Goal: Task Accomplishment & Management: Complete application form

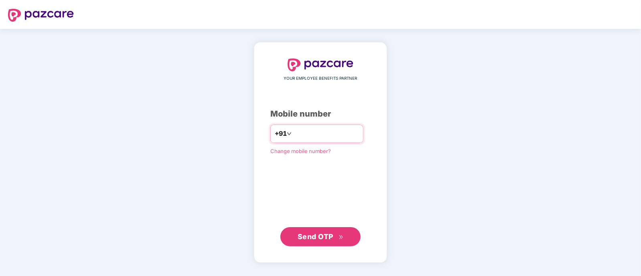
type input "**********"
click at [304, 247] on div "**********" at bounding box center [320, 152] width 133 height 221
click at [316, 237] on span "Send OTP" at bounding box center [316, 236] width 36 height 8
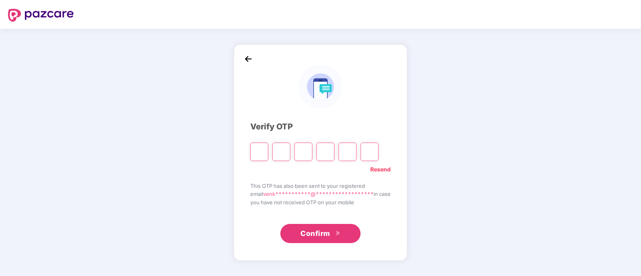
type input "*"
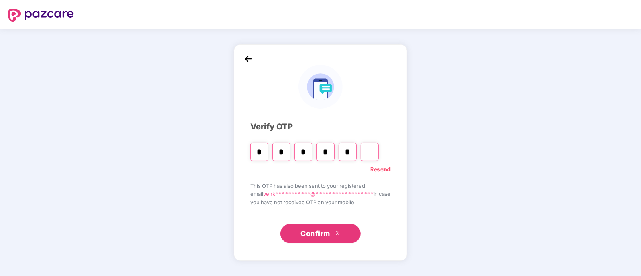
type input "*"
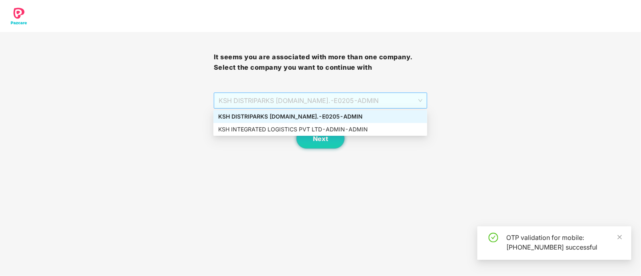
click at [356, 96] on span "KSH DISTRIPARKS PVT.LTD. - E0205 - ADMIN" at bounding box center [321, 100] width 204 height 15
click at [330, 136] on div "KSH INTEGRATED LOGISTICS PVT LTD - ADMIN - ADMIN" at bounding box center [320, 129] width 214 height 13
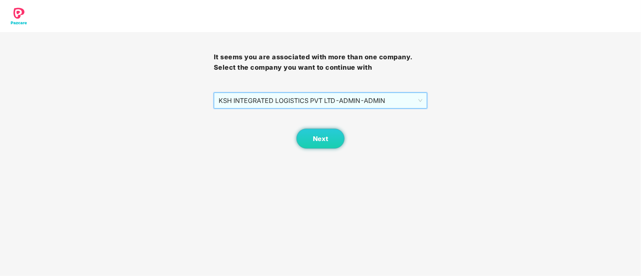
click at [367, 101] on span "KSH INTEGRATED LOGISTICS PVT LTD - ADMIN - ADMIN" at bounding box center [321, 100] width 204 height 15
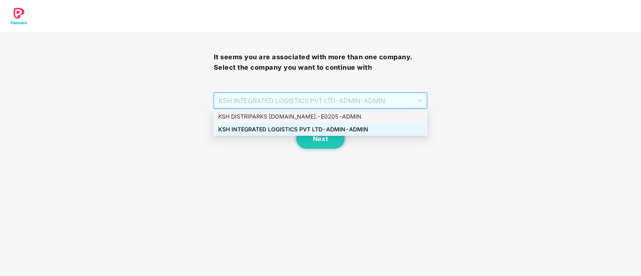
click at [331, 118] on div "KSH DISTRIPARKS PVT.LTD. - E0205 - ADMIN" at bounding box center [320, 116] width 204 height 9
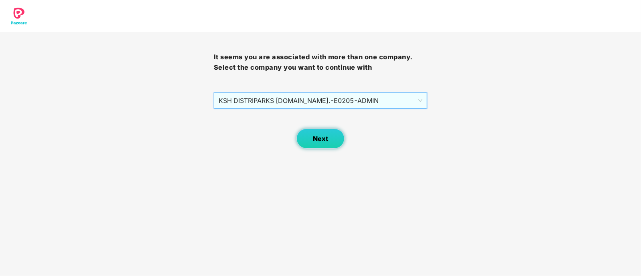
click at [321, 137] on span "Next" at bounding box center [320, 139] width 15 height 8
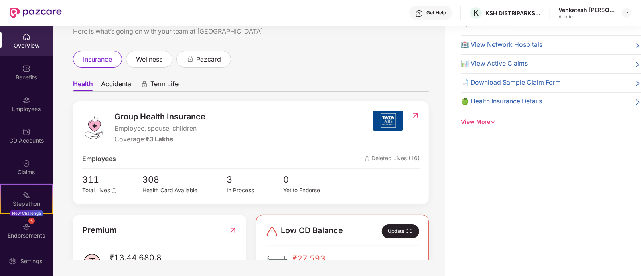
click at [605, 151] on div "Quick Links 🏥 View Network Hospitals 📊 View Active Claims 📄 Download Sample Cla…" at bounding box center [543, 138] width 196 height 276
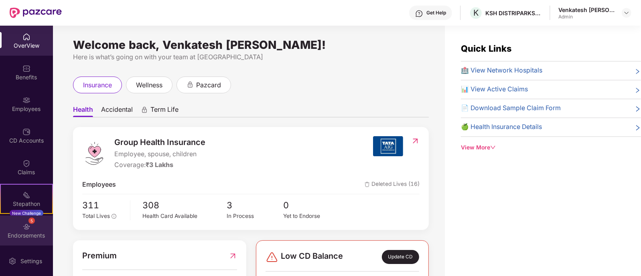
click at [22, 237] on div "Endorsements" at bounding box center [26, 236] width 53 height 8
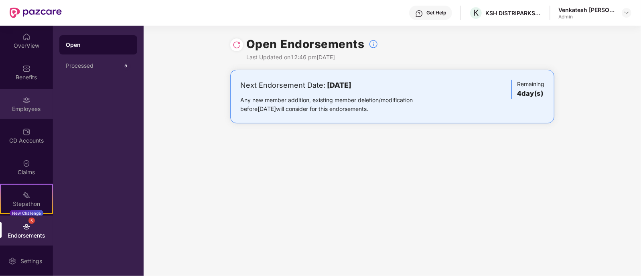
click at [32, 101] on div "Employees" at bounding box center [26, 104] width 53 height 30
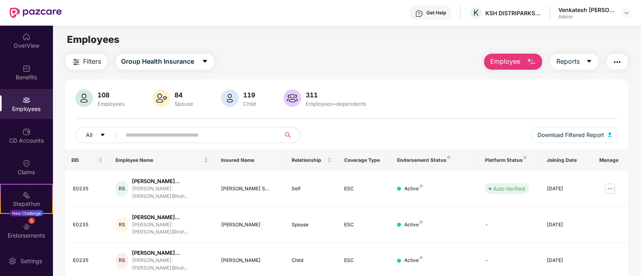
click at [533, 68] on button "Employee" at bounding box center [513, 62] width 58 height 16
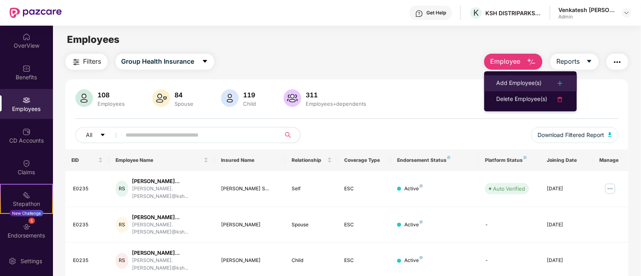
click at [538, 83] on div "Add Employee(s)" at bounding box center [518, 84] width 45 height 10
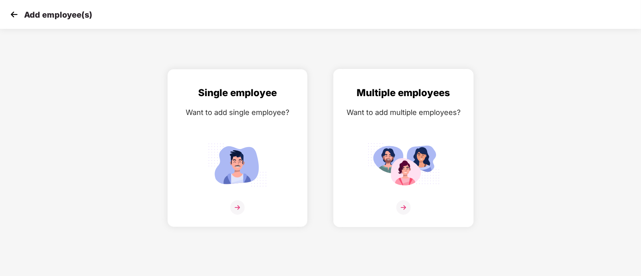
click at [373, 216] on div at bounding box center [404, 213] width 124 height 24
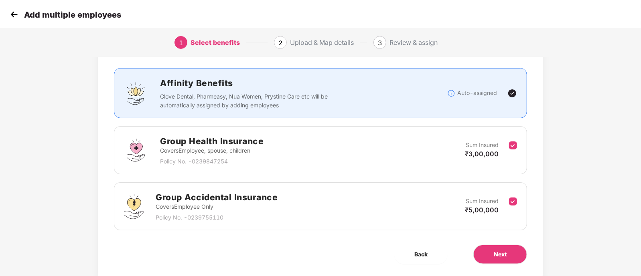
scroll to position [67, 0]
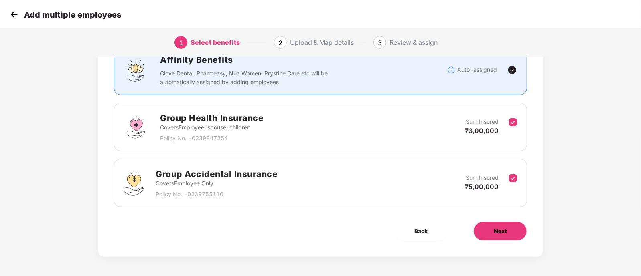
click at [517, 223] on button "Next" at bounding box center [500, 231] width 54 height 19
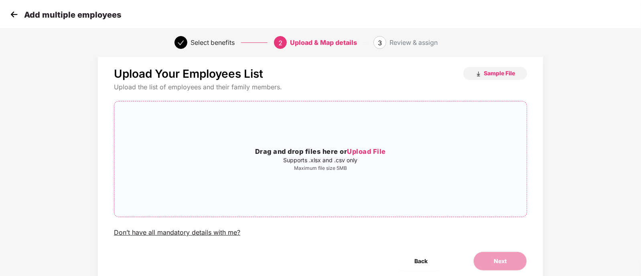
scroll to position [0, 0]
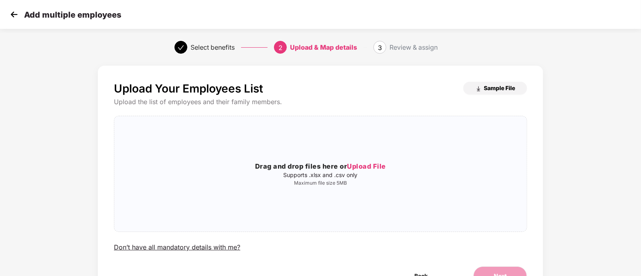
click at [489, 89] on span "Sample File" at bounding box center [499, 88] width 31 height 8
click at [355, 173] on div "Drag and drop files here or Upload File Supports .xlsx and .csv only Maximum fi…" at bounding box center [320, 174] width 412 height 25
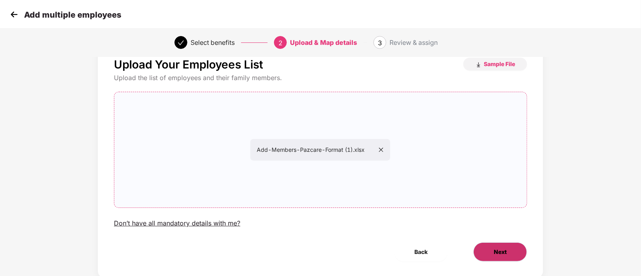
scroll to position [46, 0]
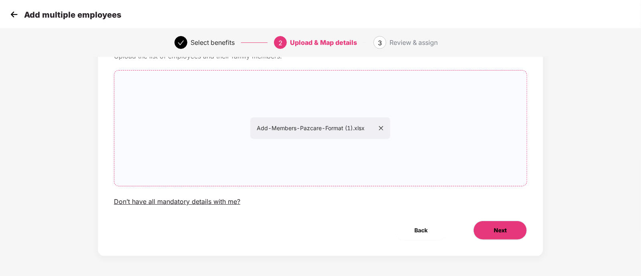
click at [493, 227] on button "Next" at bounding box center [500, 230] width 54 height 19
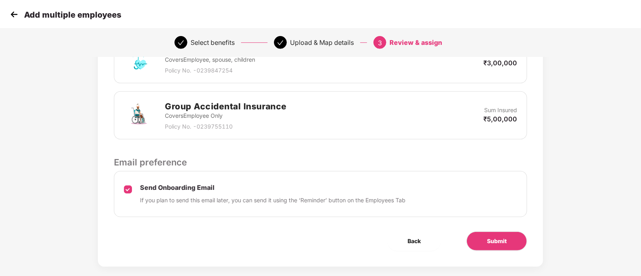
scroll to position [226, 0]
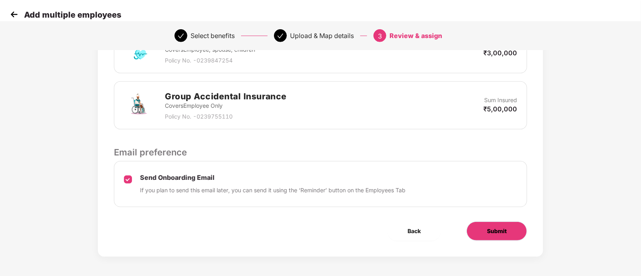
click at [496, 239] on button "Submit" at bounding box center [496, 231] width 61 height 19
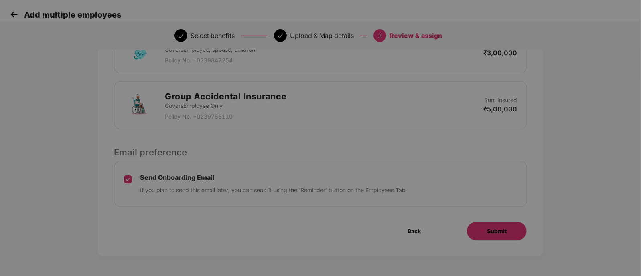
scroll to position [0, 0]
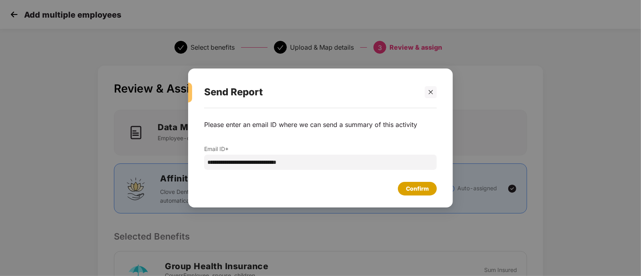
click at [415, 190] on div "Confirm" at bounding box center [417, 189] width 23 height 9
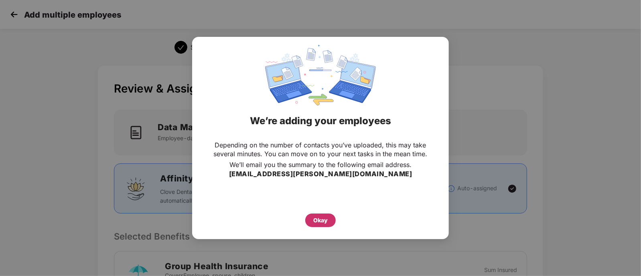
click at [308, 221] on div "Okay" at bounding box center [320, 221] width 30 height 14
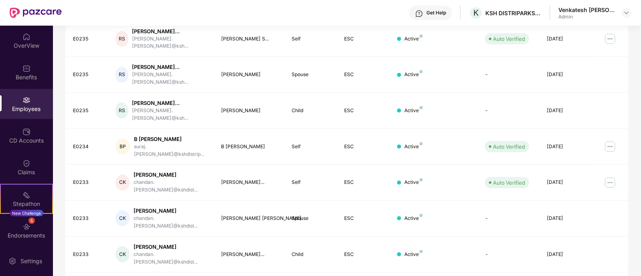
scroll to position [88, 0]
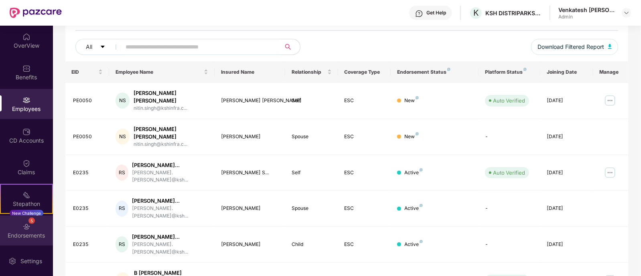
click at [35, 229] on div "5 Endorsements" at bounding box center [26, 231] width 53 height 30
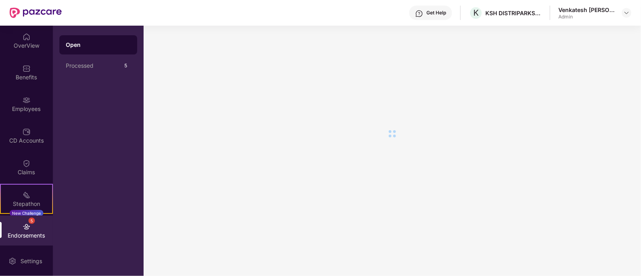
scroll to position [0, 0]
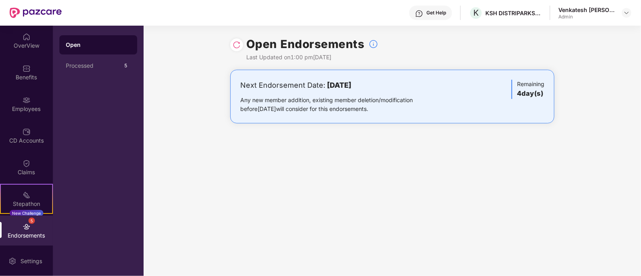
click at [233, 45] on img at bounding box center [237, 45] width 8 height 8
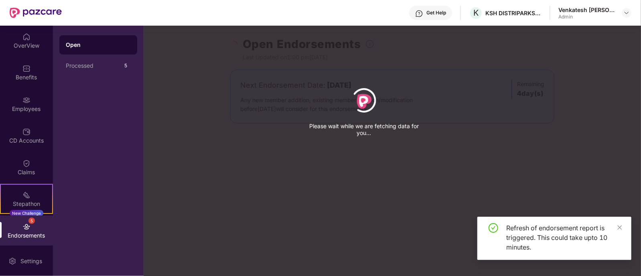
click at [625, 222] on div "Refresh of endorsement report is triggered. This could take upto 10 minutes." at bounding box center [554, 238] width 154 height 43
click at [623, 223] on div "Refresh of endorsement report is triggered. This could take upto 10 minutes." at bounding box center [554, 238] width 154 height 43
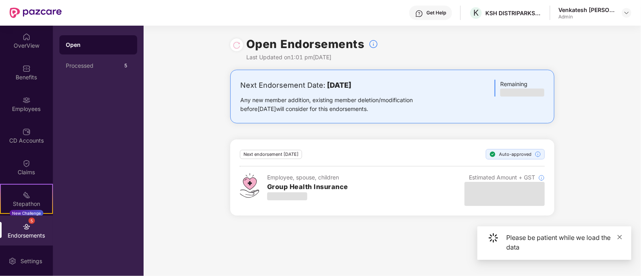
click at [619, 238] on icon "close" at bounding box center [620, 237] width 4 height 4
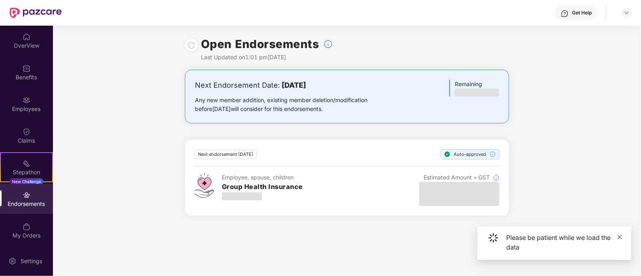
click at [621, 236] on icon "close" at bounding box center [620, 237] width 4 height 4
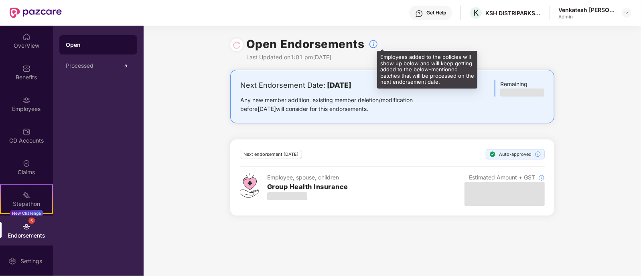
click at [374, 45] on img at bounding box center [374, 44] width 10 height 10
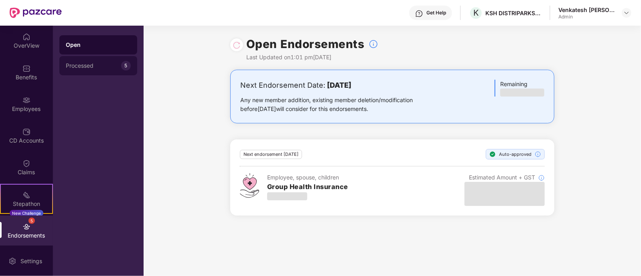
click at [91, 63] on div "Processed" at bounding box center [93, 66] width 55 height 6
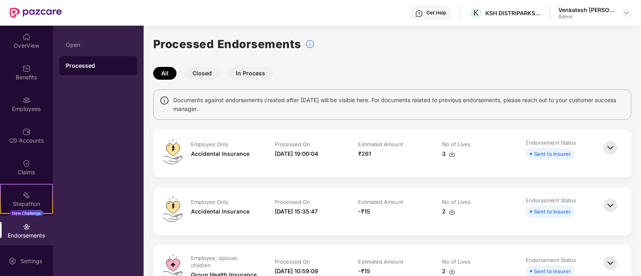
click at [251, 73] on button "In Process" at bounding box center [250, 73] width 45 height 13
click at [161, 71] on button "All" at bounding box center [164, 73] width 23 height 13
click at [211, 71] on button "Closed" at bounding box center [202, 73] width 35 height 13
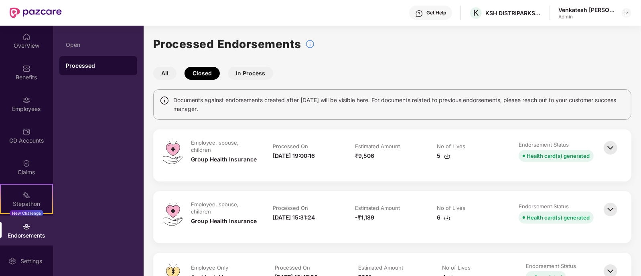
click at [252, 75] on button "In Process" at bounding box center [250, 73] width 45 height 13
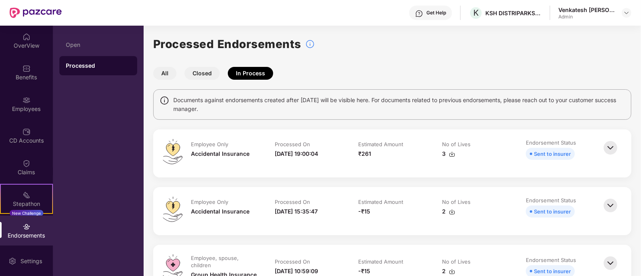
click at [171, 79] on button "All" at bounding box center [164, 73] width 23 height 13
click at [249, 77] on button "In Process" at bounding box center [250, 73] width 45 height 13
click at [246, 77] on button "In Process" at bounding box center [250, 73] width 45 height 13
click at [209, 77] on button "Closed" at bounding box center [202, 73] width 35 height 13
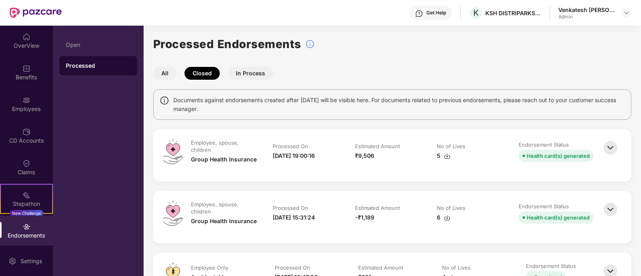
click at [176, 78] on div "All Closed In Process" at bounding box center [392, 73] width 478 height 13
click at [260, 72] on button "In Process" at bounding box center [250, 73] width 45 height 13
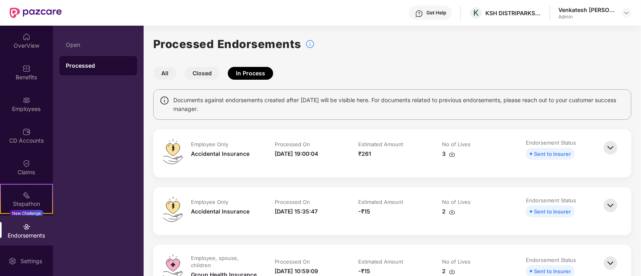
click at [209, 79] on button "Closed" at bounding box center [202, 73] width 35 height 13
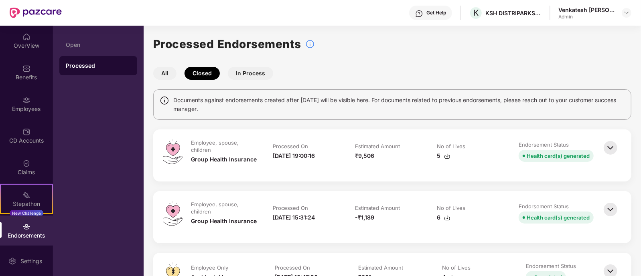
click at [156, 78] on button "All" at bounding box center [164, 73] width 23 height 13
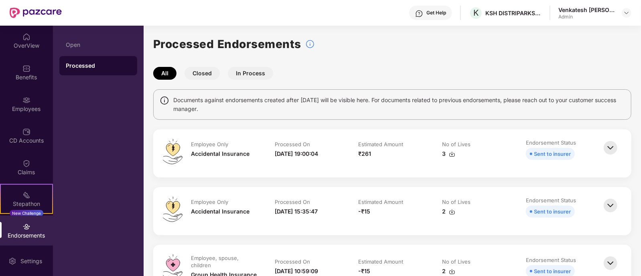
click at [250, 74] on button "In Process" at bounding box center [250, 73] width 45 height 13
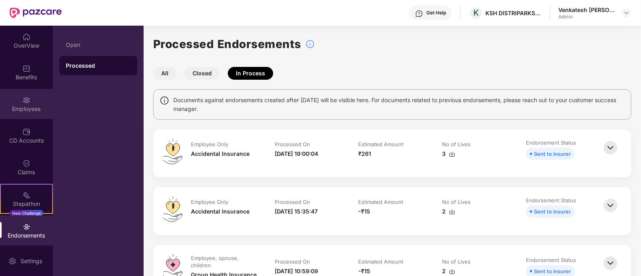
click at [27, 105] on div "Employees" at bounding box center [26, 109] width 53 height 8
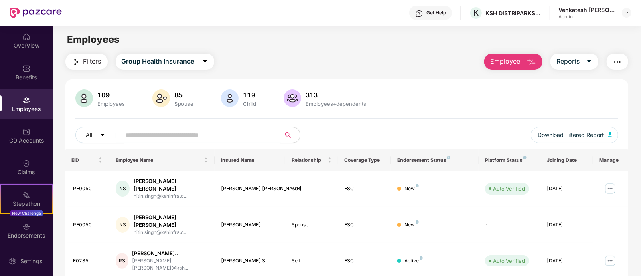
click at [197, 138] on input "text" at bounding box center [198, 135] width 144 height 12
type input "****"
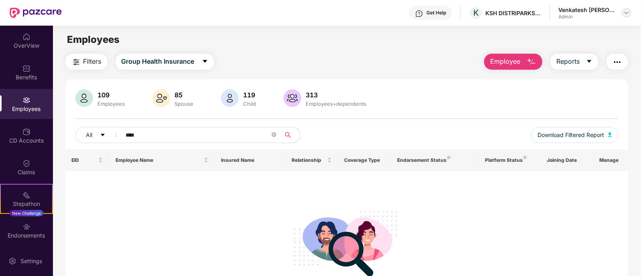
click at [630, 13] on img at bounding box center [626, 13] width 6 height 6
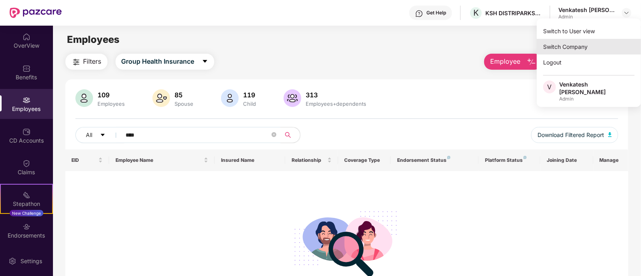
click at [583, 45] on div "Switch Company" at bounding box center [589, 47] width 104 height 16
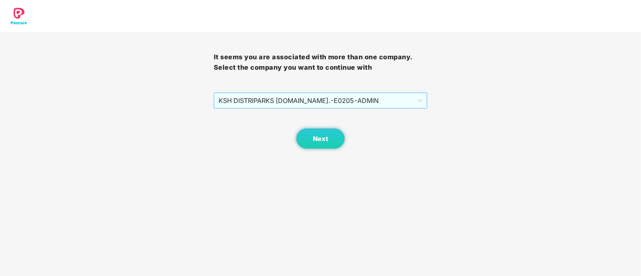
click at [324, 101] on span "KSH DISTRIPARKS [DOMAIN_NAME]. - E0205 - [GEOGRAPHIC_DATA]" at bounding box center [321, 100] width 204 height 15
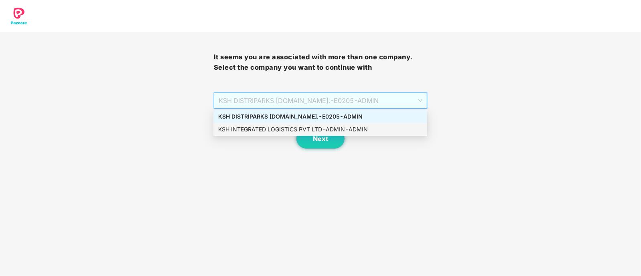
click at [290, 130] on div "KSH INTEGRATED LOGISTICS PVT LTD - ADMIN - ADMIN" at bounding box center [320, 129] width 204 height 9
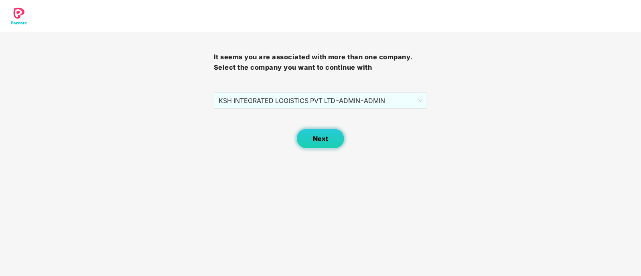
click at [339, 139] on button "Next" at bounding box center [320, 139] width 48 height 20
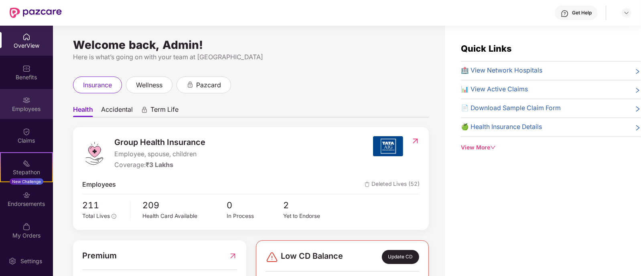
click at [16, 95] on div "Employees" at bounding box center [26, 104] width 53 height 30
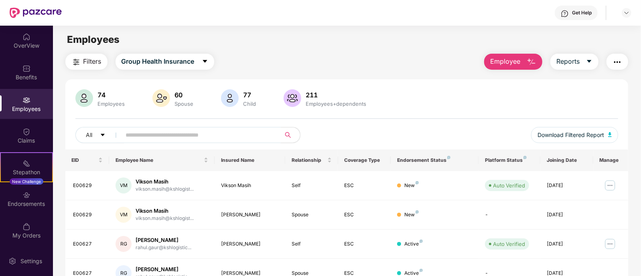
click at [207, 133] on input "text" at bounding box center [198, 135] width 144 height 12
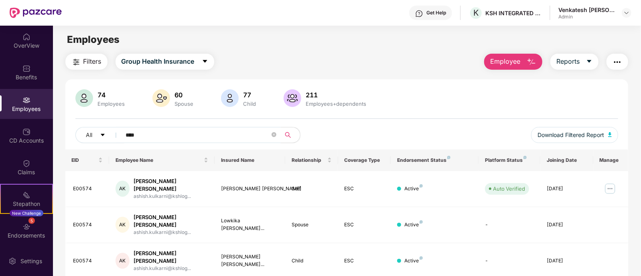
click at [152, 133] on input "****" at bounding box center [198, 135] width 144 height 12
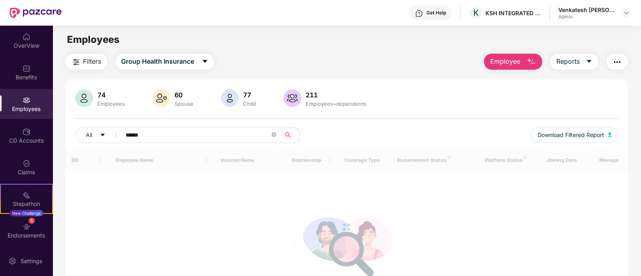
type input "******"
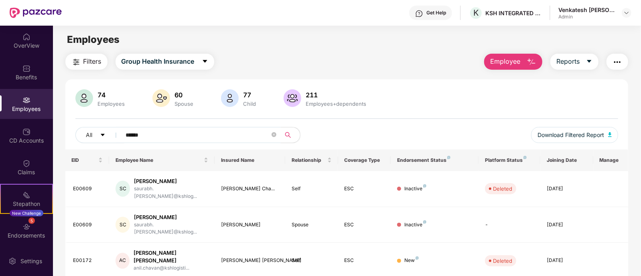
click at [217, 138] on input "******" at bounding box center [198, 135] width 144 height 12
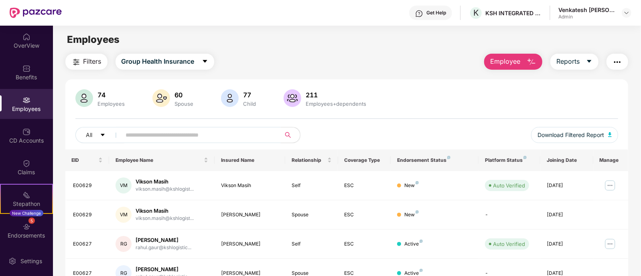
type input "*"
type input "********"
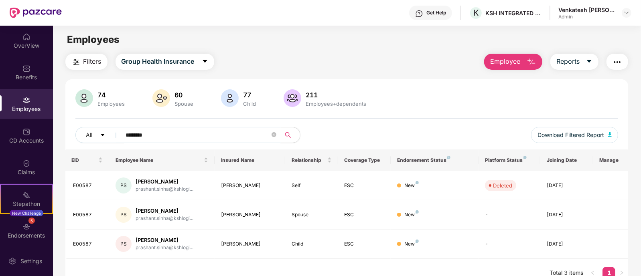
click at [18, 117] on div "Employees" at bounding box center [26, 104] width 53 height 30
click at [12, 107] on div "Employees" at bounding box center [26, 109] width 53 height 8
click at [26, 92] on div "Employees" at bounding box center [26, 104] width 53 height 30
click at [21, 237] on div "Endorsements" at bounding box center [26, 236] width 53 height 8
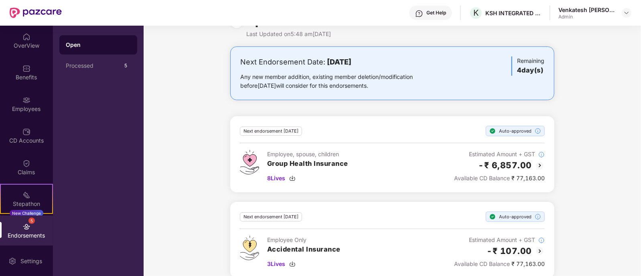
scroll to position [34, 0]
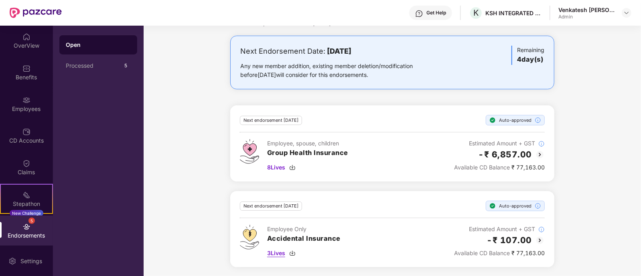
click at [280, 251] on span "3 Lives" at bounding box center [276, 253] width 18 height 9
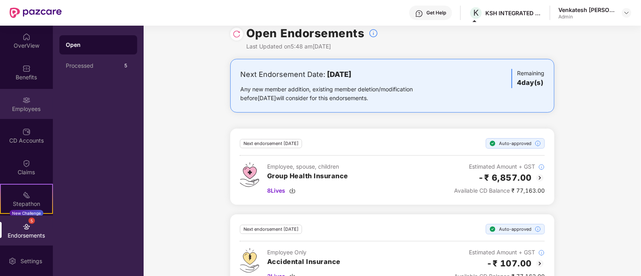
scroll to position [0, 0]
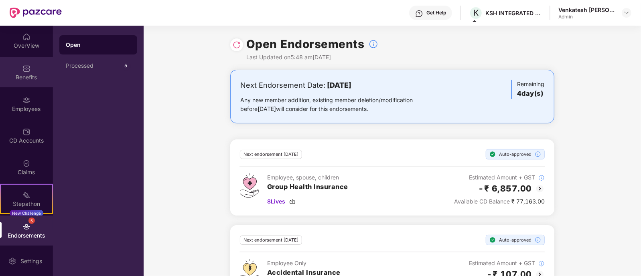
click at [16, 70] on div "Benefits" at bounding box center [26, 72] width 53 height 30
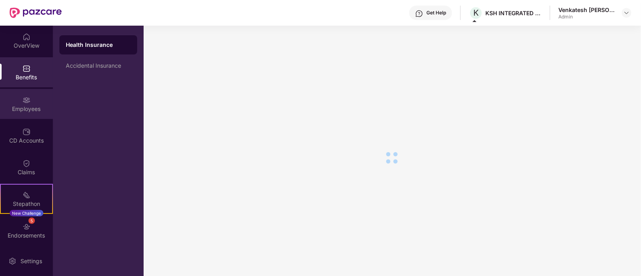
click at [22, 99] on img at bounding box center [26, 100] width 8 height 8
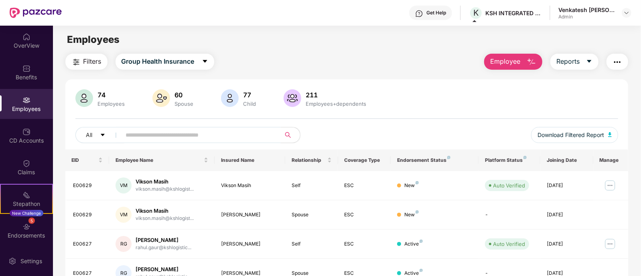
click at [189, 141] on input "text" at bounding box center [198, 135] width 144 height 12
click at [612, 183] on img at bounding box center [610, 185] width 13 height 13
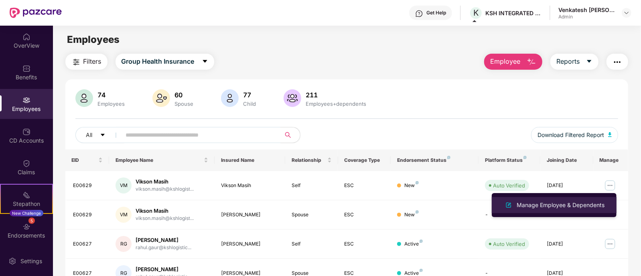
click at [542, 207] on div "Manage Employee & Dependents" at bounding box center [560, 205] width 91 height 9
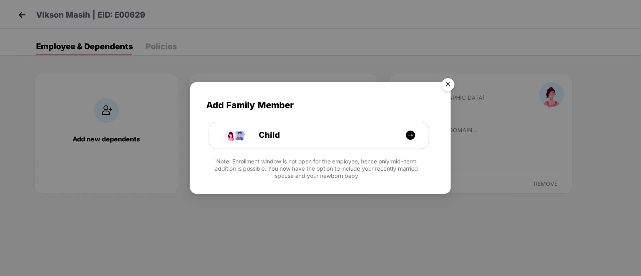
click at [446, 85] on img "Close" at bounding box center [448, 86] width 22 height 22
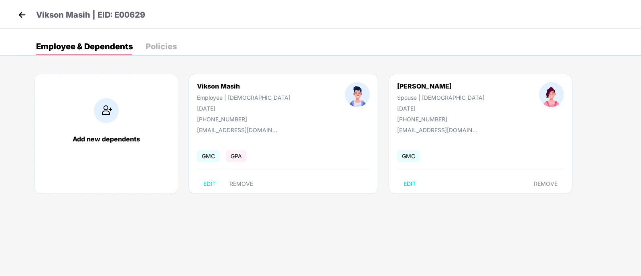
click at [20, 12] on img at bounding box center [22, 15] width 12 height 12
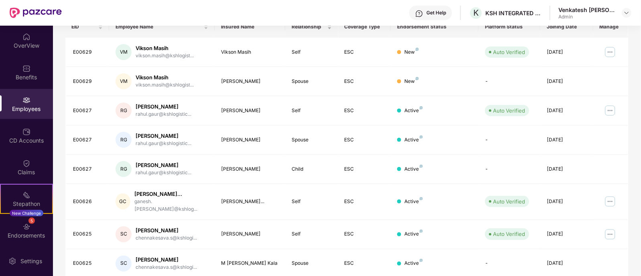
scroll to position [215, 0]
